Goal: Participate in discussion

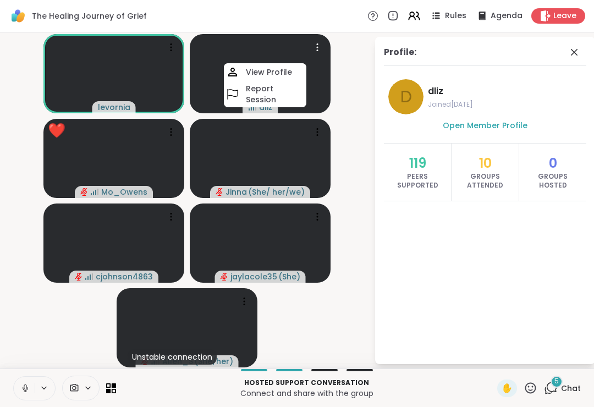
click at [348, 167] on video-player-container "levornia dliz View Profile Report Session ❤️ Mo_Owens ❤️ ❤️ ❤️ ❤️ ❤️ ❤️ ❤️ ❤️ ❤…" at bounding box center [187, 200] width 361 height 327
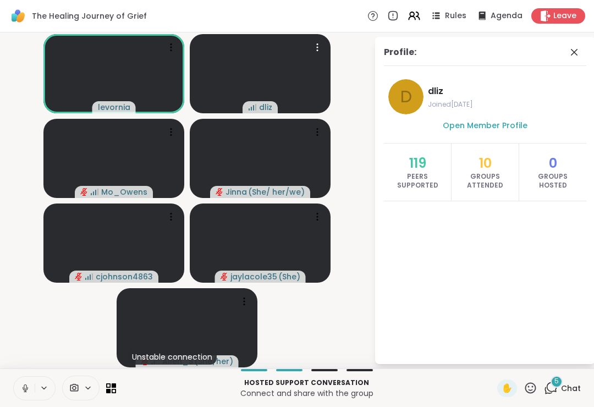
click at [271, 107] on span "dliz" at bounding box center [265, 107] width 13 height 11
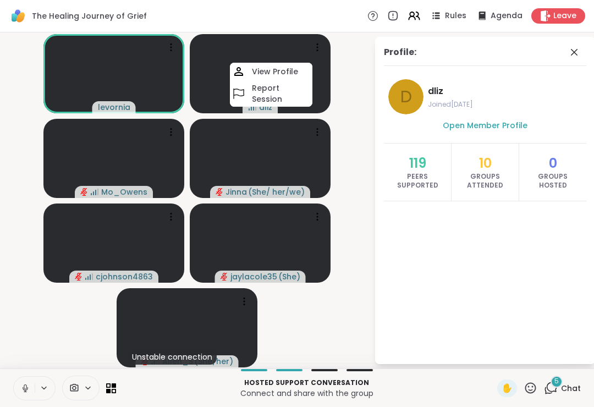
click at [350, 107] on video-player-container "levornia dliz View Profile Report Session Mo_Owens Jinna ( She/ her/we ) cjohns…" at bounding box center [187, 200] width 361 height 327
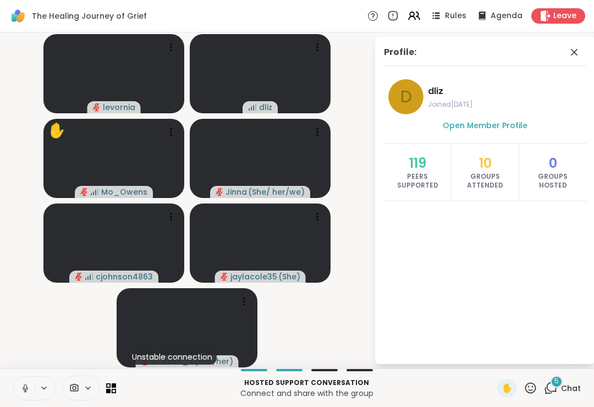
click at [566, 12] on span "Leave" at bounding box center [564, 15] width 23 height 11
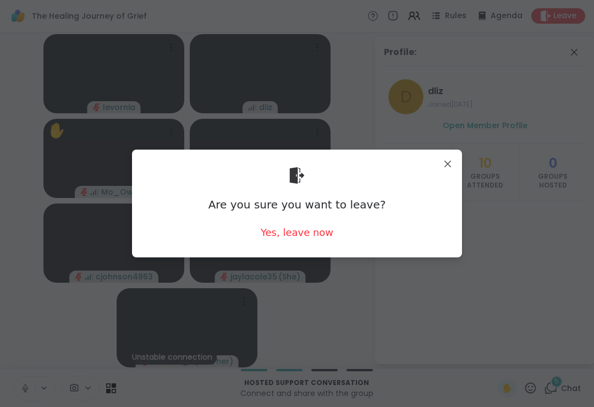
click at [325, 232] on div "Yes, leave now" at bounding box center [297, 232] width 73 height 14
